Goal: Information Seeking & Learning: Learn about a topic

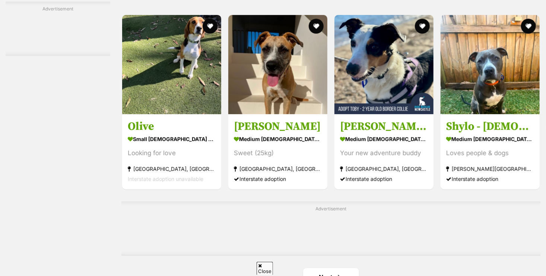
scroll to position [1136, 0]
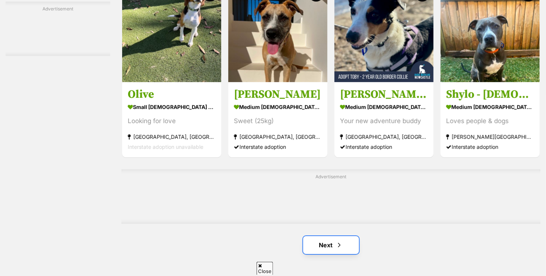
click at [345, 244] on link "Next" at bounding box center [331, 245] width 56 height 18
